Goal: Information Seeking & Learning: Learn about a topic

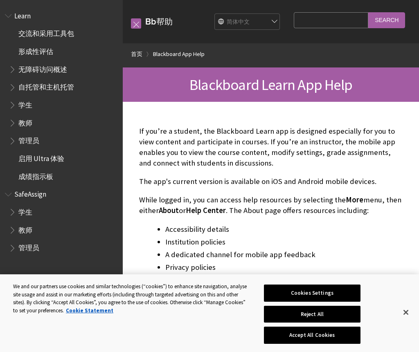
click at [265, 18] on select "English عربية Català Cymraeg Deutsch Español Suomi Français עברית Italiano 日本語 …" at bounding box center [247, 22] width 65 height 16
click at [194, 88] on span "Blackboard Learn App Help" at bounding box center [270, 84] width 163 height 19
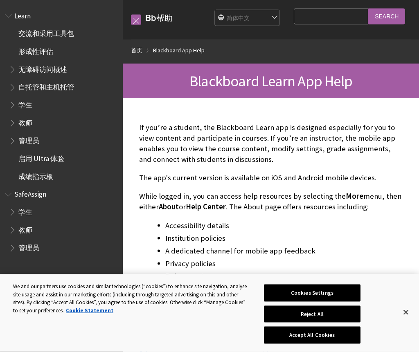
scroll to position [15, 0]
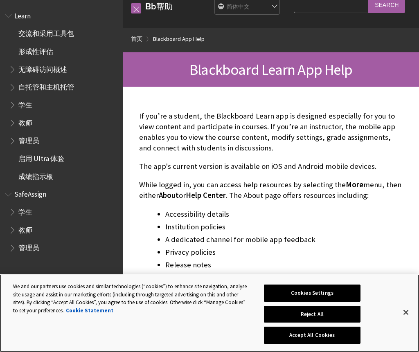
click at [284, 335] on button "Accept All Cookies" at bounding box center [312, 335] width 97 height 17
